Goal: Communication & Community: Connect with others

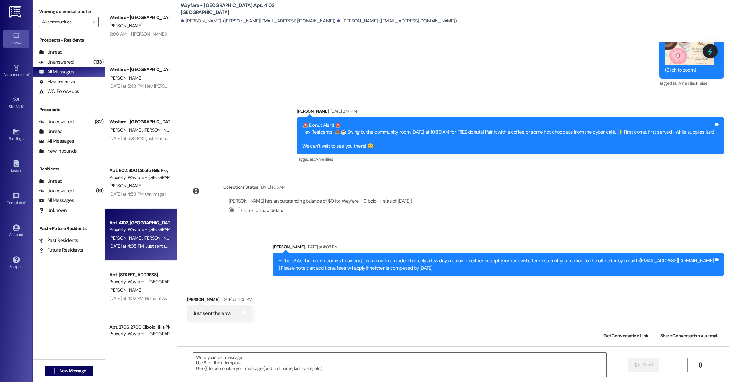
scroll to position [13424, 0]
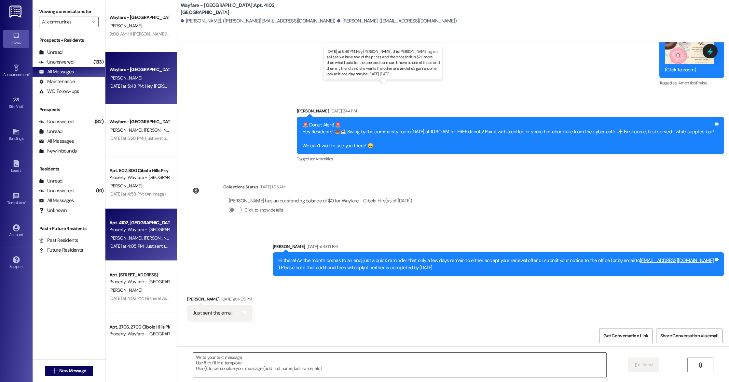
click at [127, 89] on div "[DATE] at 5:48 PM: Hey [PERSON_NAME], this [PERSON_NAME] again so I see we have…" at bounding box center [403, 86] width 589 height 6
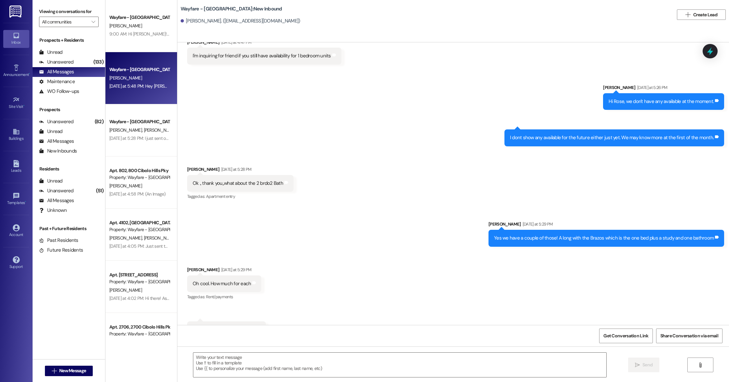
scroll to position [13227, 0]
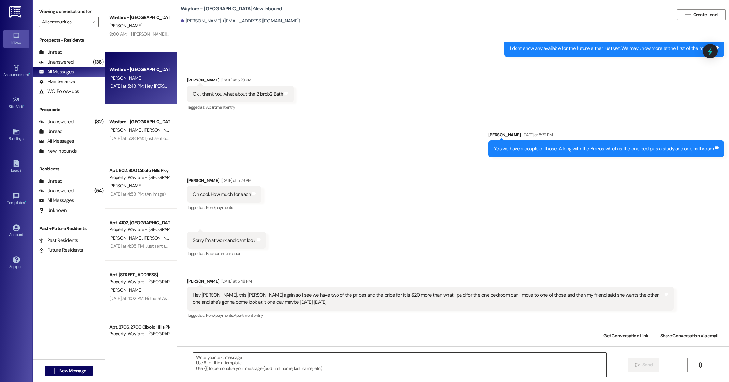
click at [254, 371] on textarea at bounding box center [399, 364] width 413 height 24
click at [79, 365] on button " New Message" at bounding box center [69, 370] width 48 height 10
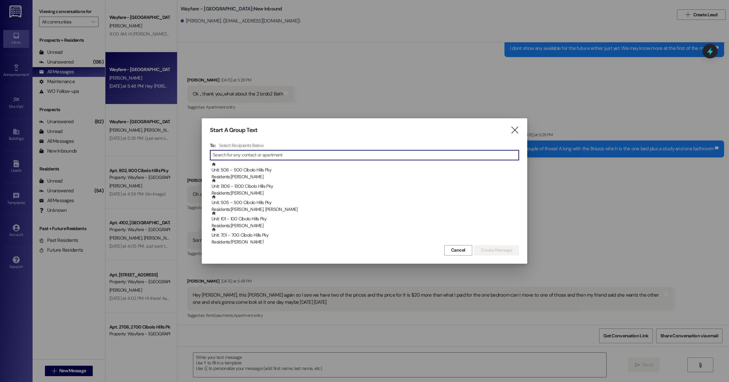
click at [244, 155] on input at bounding box center [366, 154] width 306 height 9
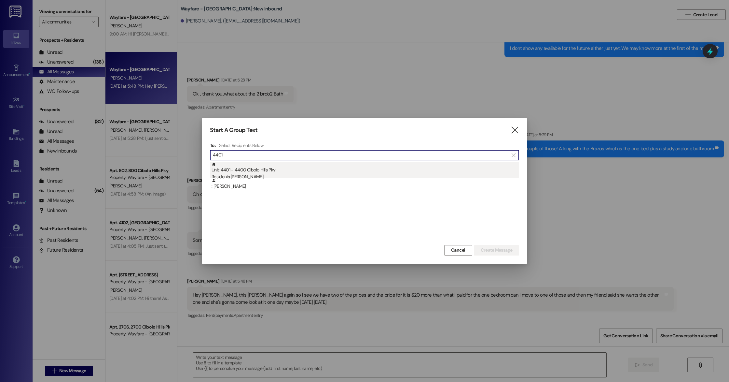
type input "4401"
click at [227, 170] on div "Unit: 4401 - 4400 Cibolo Hills Pky Residents: [PERSON_NAME]" at bounding box center [366, 171] width 308 height 19
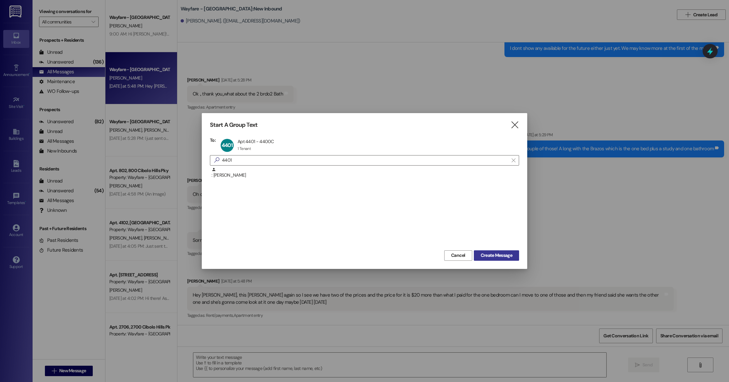
click at [514, 258] on button "Create Message" at bounding box center [496, 255] width 45 height 10
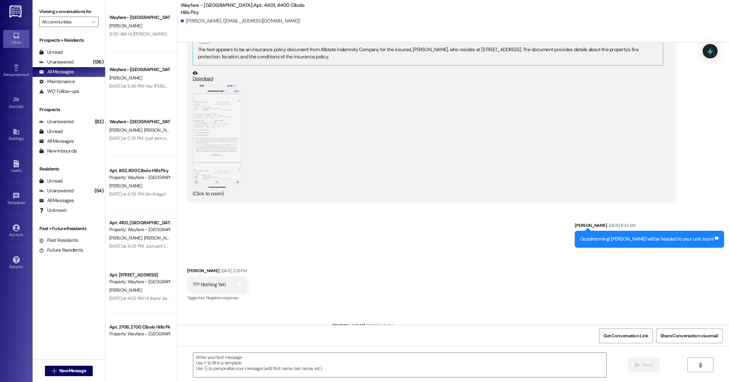
scroll to position [1353, 0]
click at [230, 121] on button "Zoom image" at bounding box center [217, 136] width 49 height 106
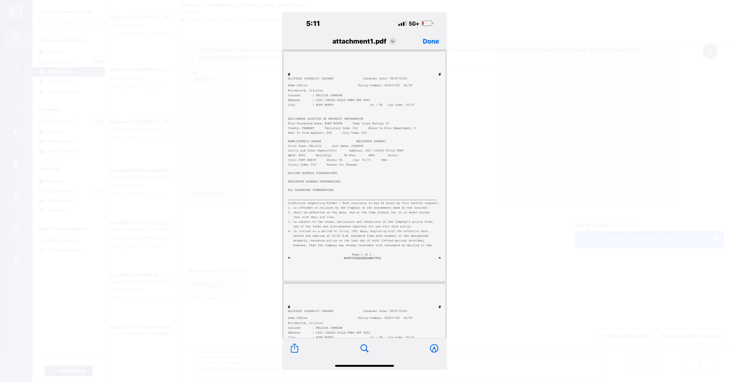
click at [492, 58] on button "Unzoom image" at bounding box center [364, 191] width 729 height 382
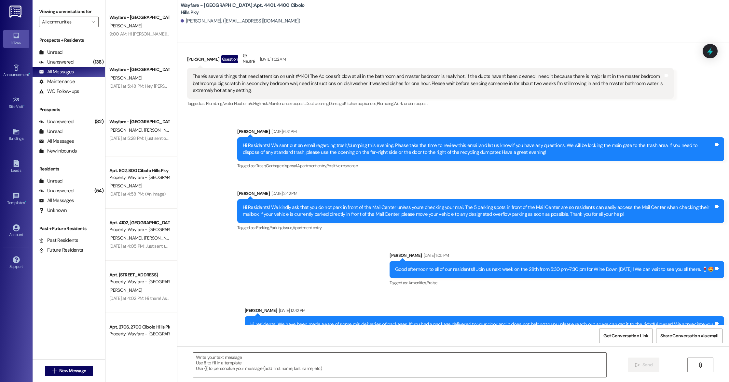
scroll to position [1730, 0]
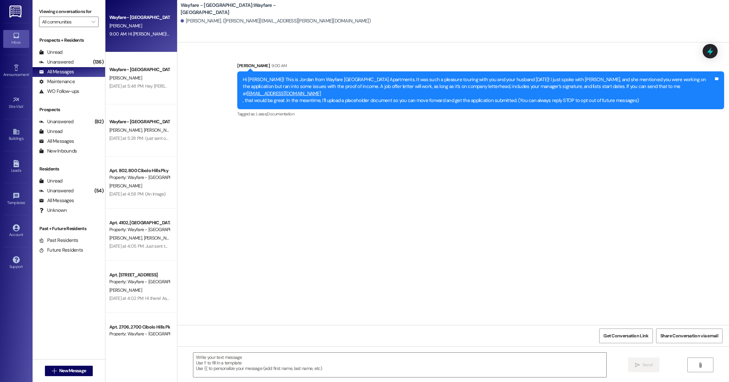
scroll to position [0, 0]
